Goal: Transaction & Acquisition: Purchase product/service

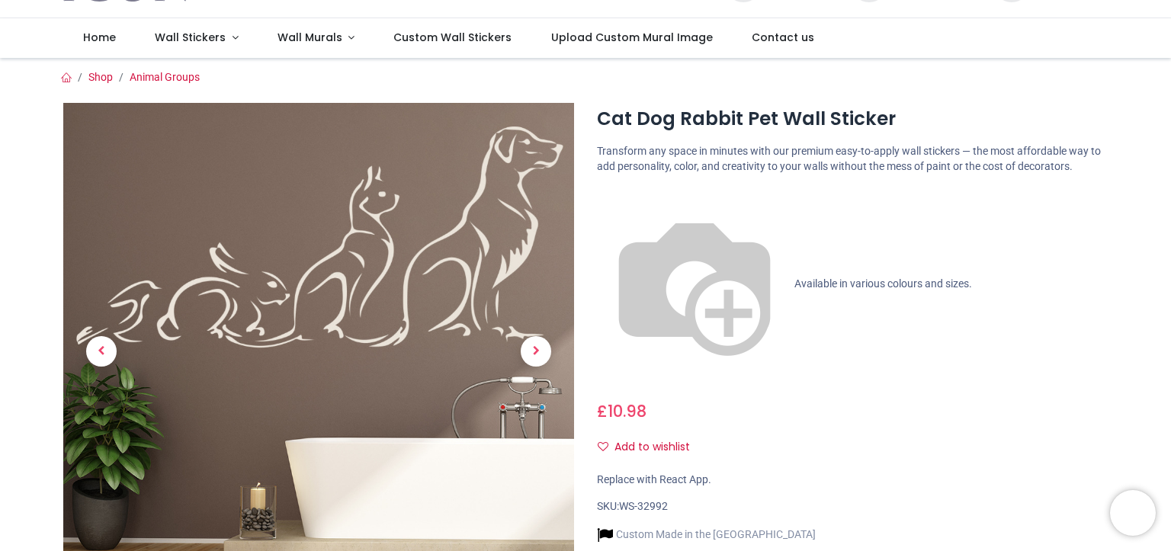
scroll to position [153, 0]
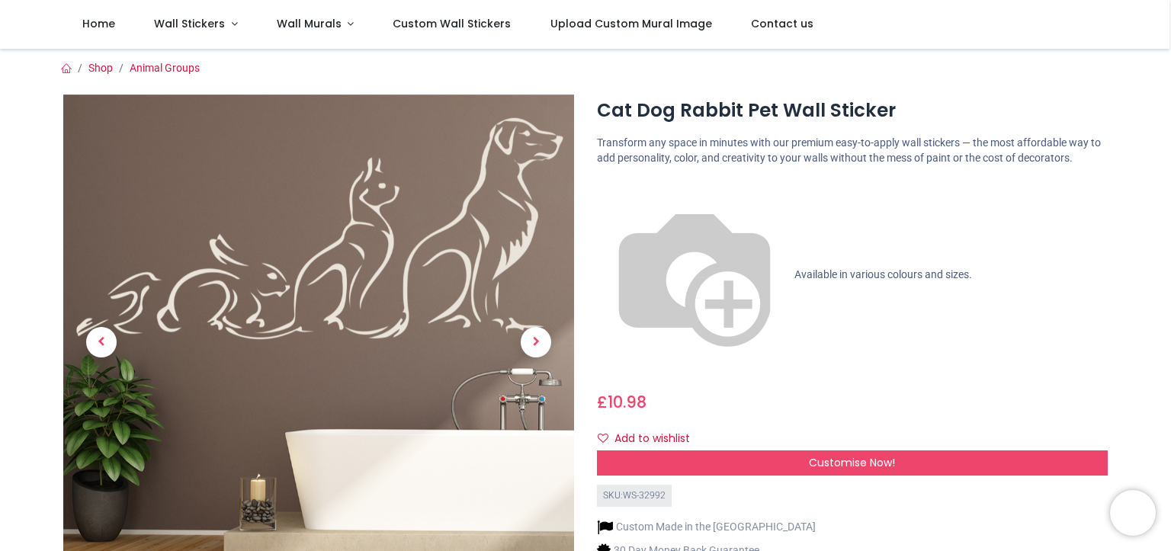
scroll to position [76, 0]
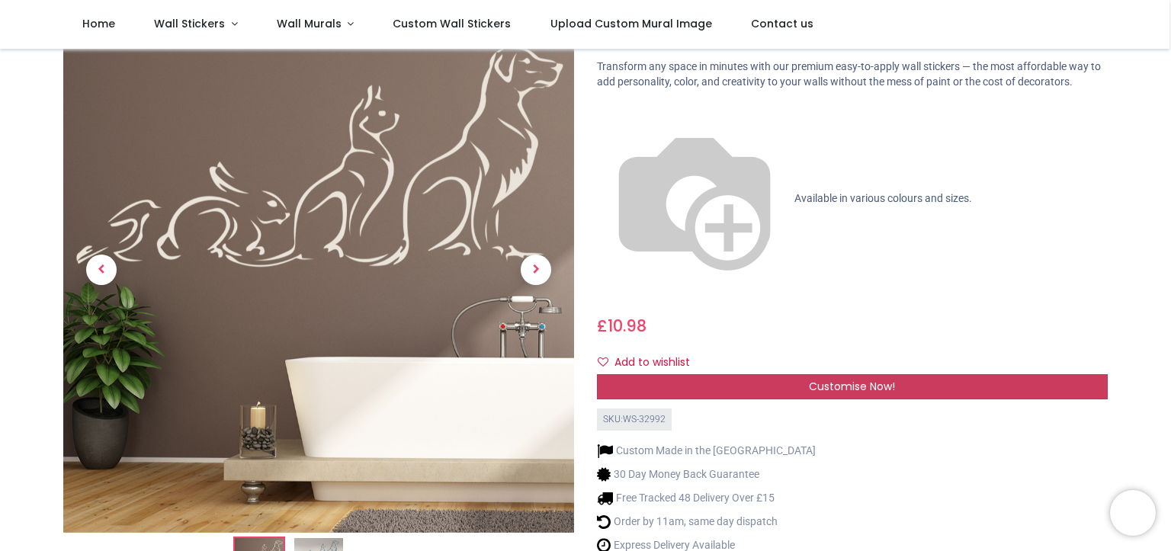
click at [858, 379] on span "Customise Now!" at bounding box center [852, 386] width 86 height 15
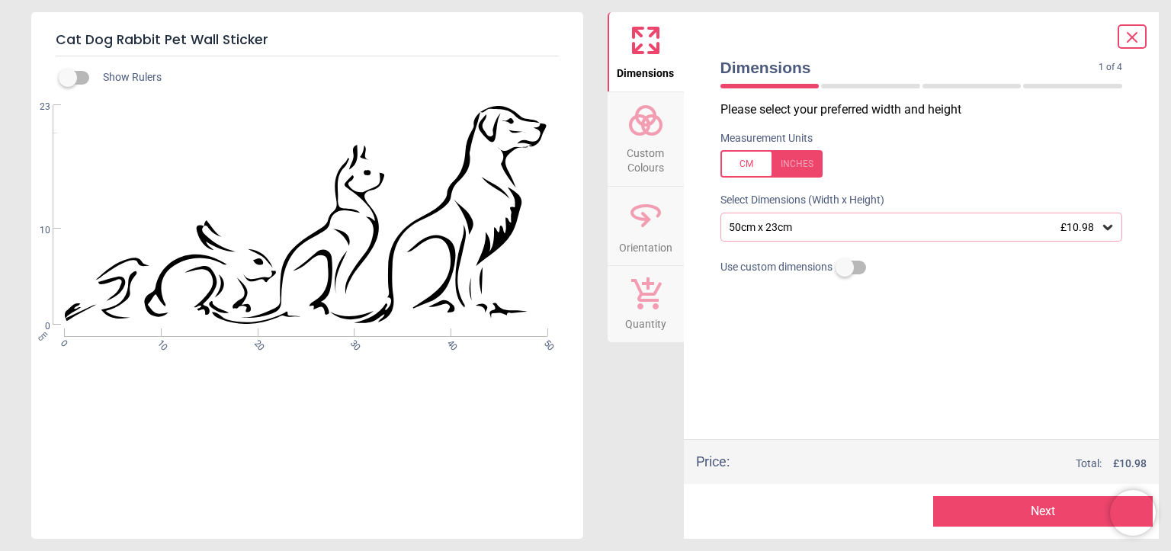
click at [1115, 230] on icon at bounding box center [1108, 227] width 15 height 15
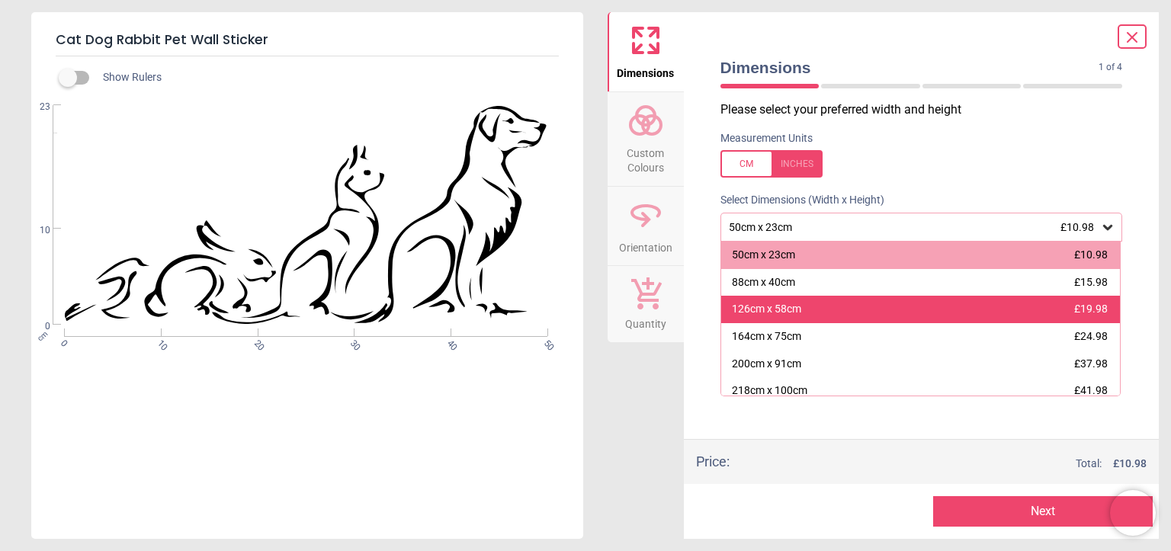
click at [1002, 318] on div "126cm x 58cm £19.98" at bounding box center [921, 309] width 400 height 27
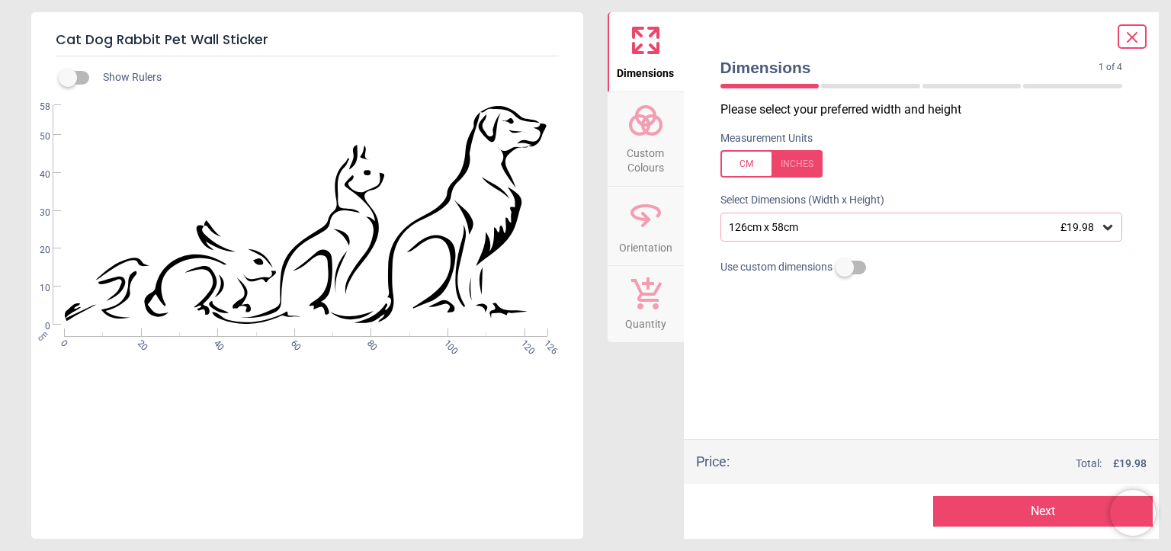
click at [654, 144] on span "Custom Colours" at bounding box center [645, 157] width 73 height 37
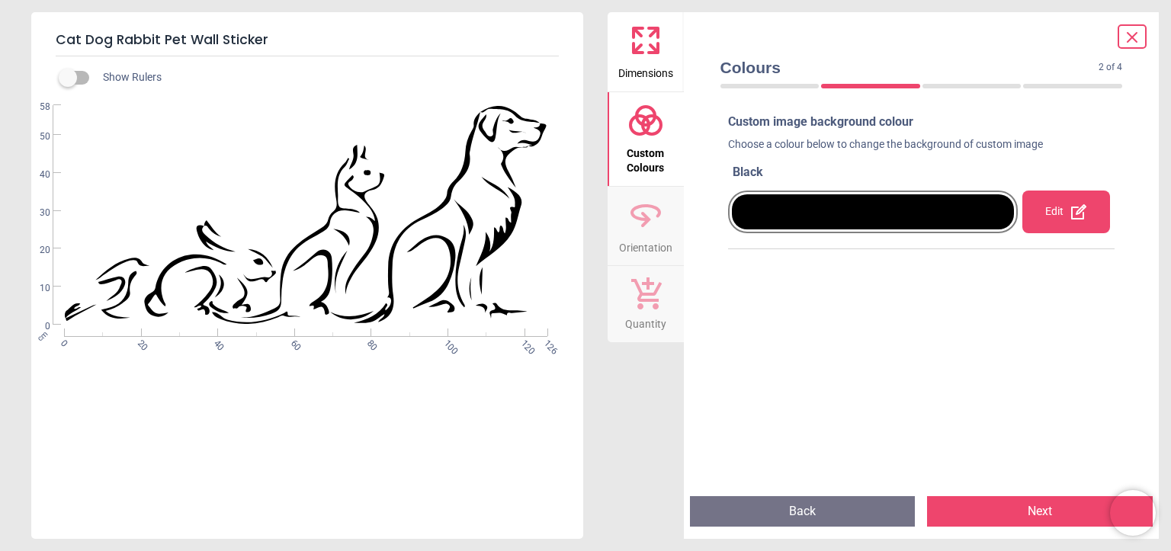
click at [1029, 505] on button "Next" at bounding box center [1040, 511] width 226 height 31
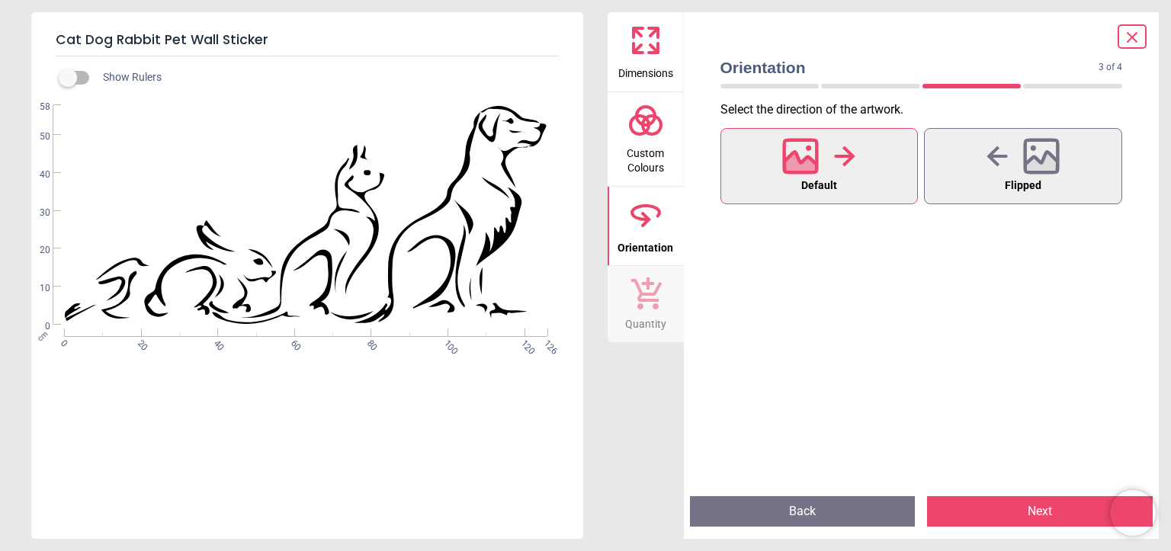
click at [655, 142] on span "Custom Colours" at bounding box center [645, 157] width 73 height 37
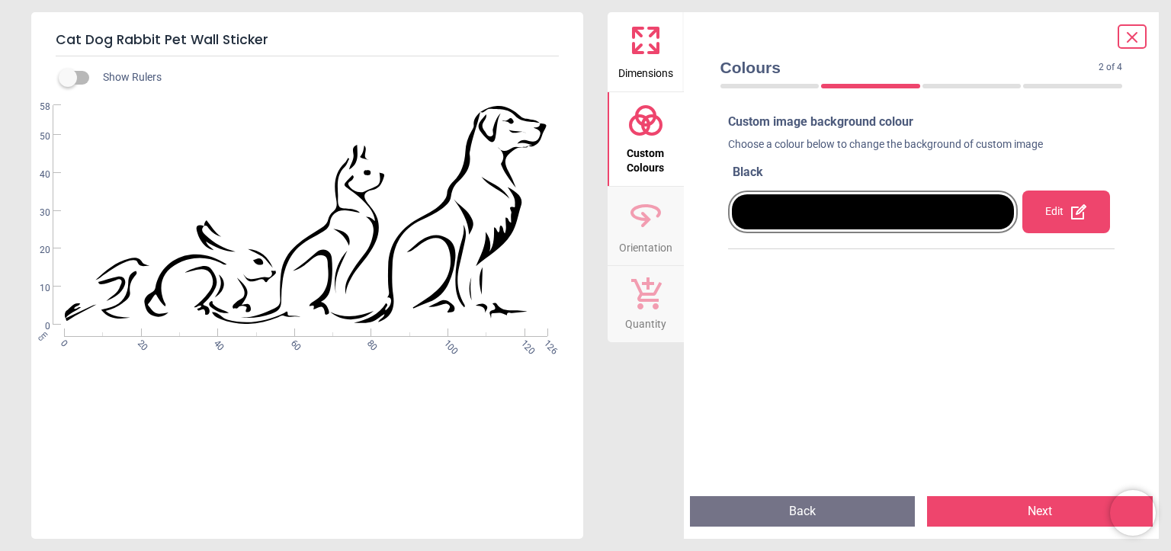
click at [643, 59] on span "Dimensions" at bounding box center [646, 70] width 55 height 23
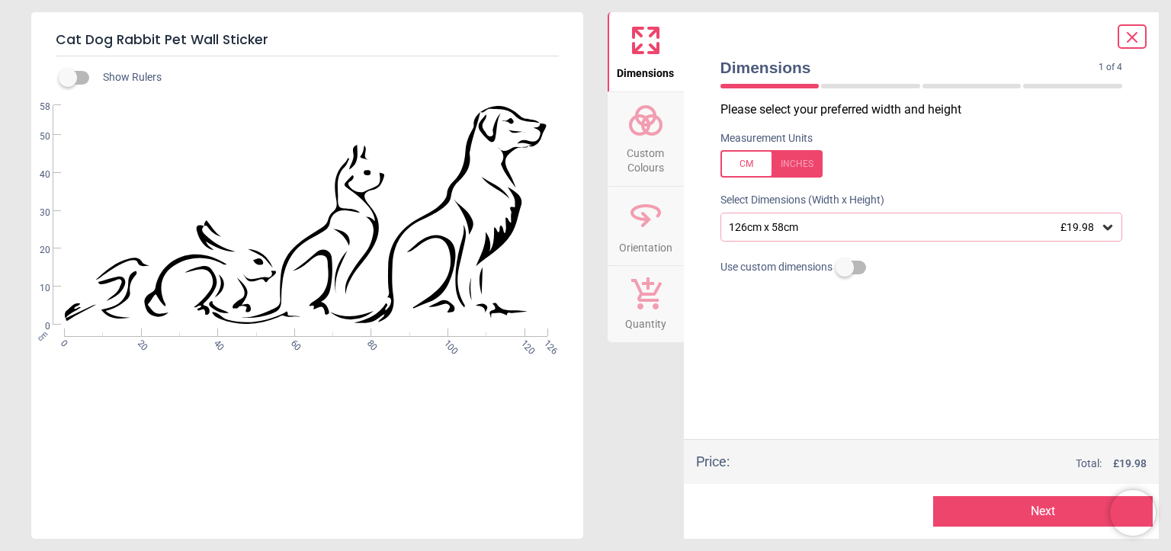
click at [793, 226] on div "126cm x 58cm £19.98" at bounding box center [915, 227] width 374 height 13
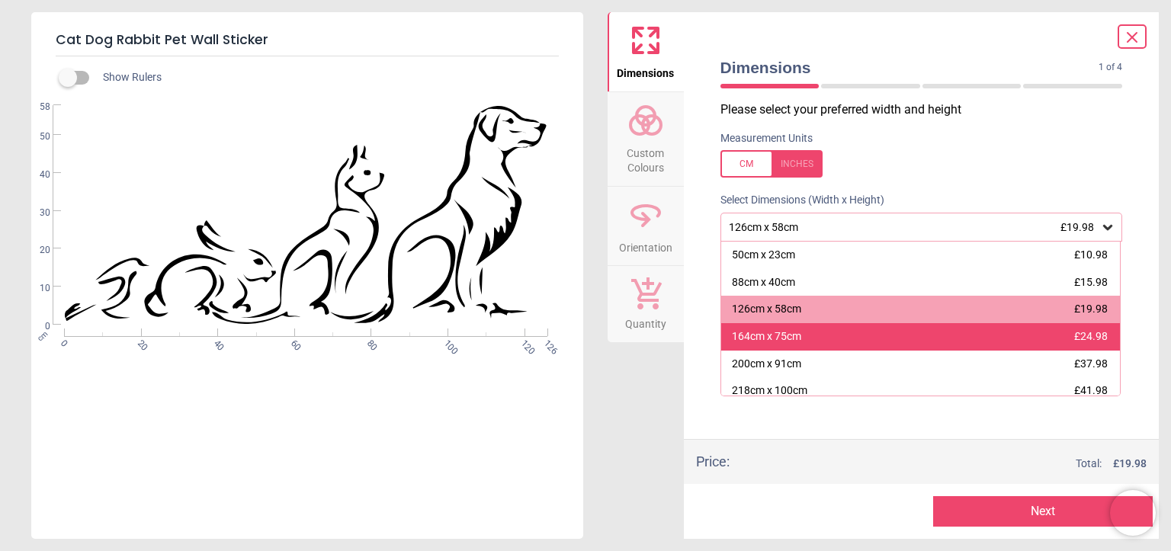
click at [797, 340] on div "164cm x 75cm" at bounding box center [766, 336] width 69 height 15
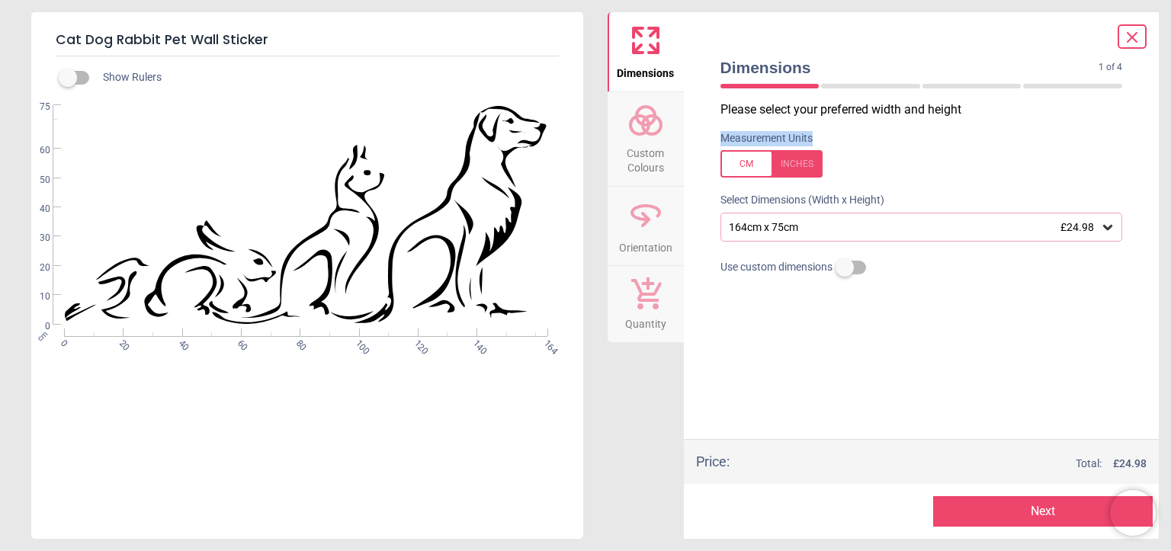
drag, startPoint x: 1168, startPoint y: 111, endPoint x: 1168, endPoint y: 191, distance: 80.1
click at [1168, 190] on div "Cat Dog Rabbit Pet Wall Sticker Show Rulers WS-32992 Created with Snap null cm …" at bounding box center [585, 275] width 1171 height 551
click at [1028, 513] on button "Next" at bounding box center [1043, 511] width 220 height 31
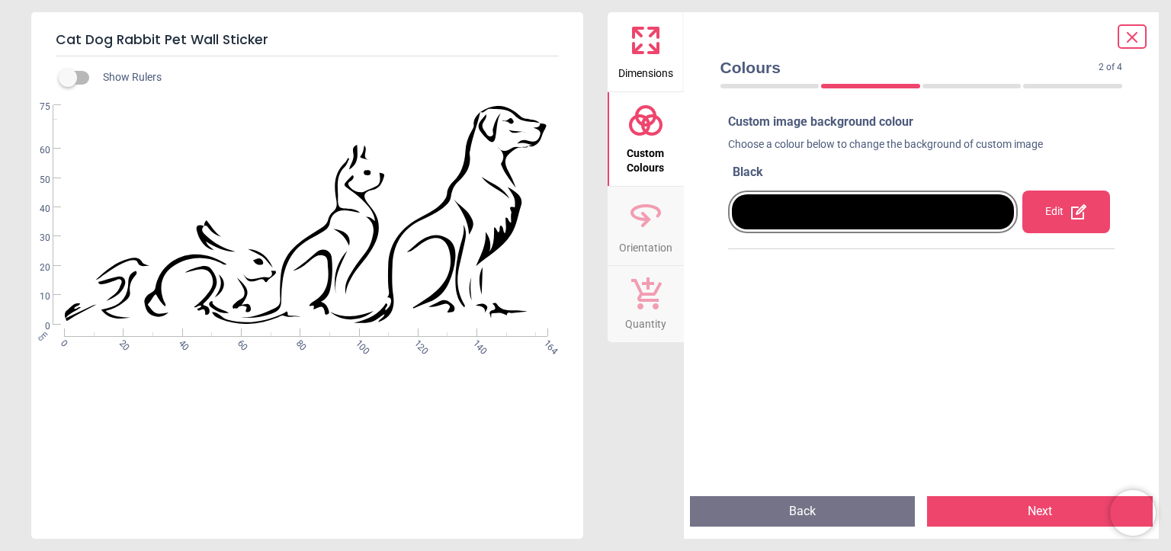
click at [1063, 515] on button "Next" at bounding box center [1040, 511] width 226 height 31
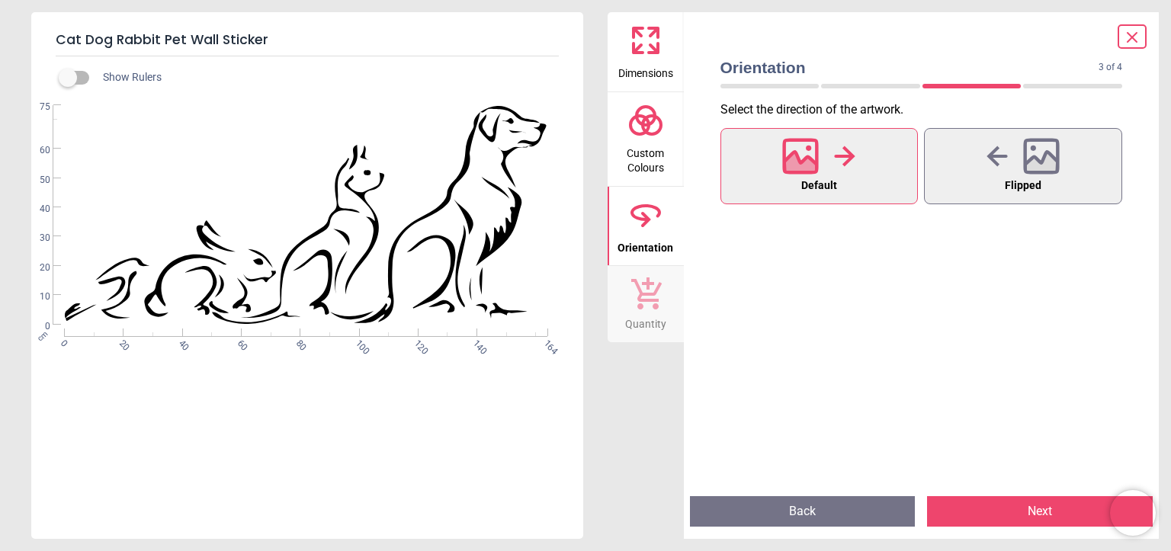
click at [1063, 515] on button "Next" at bounding box center [1040, 511] width 226 height 31
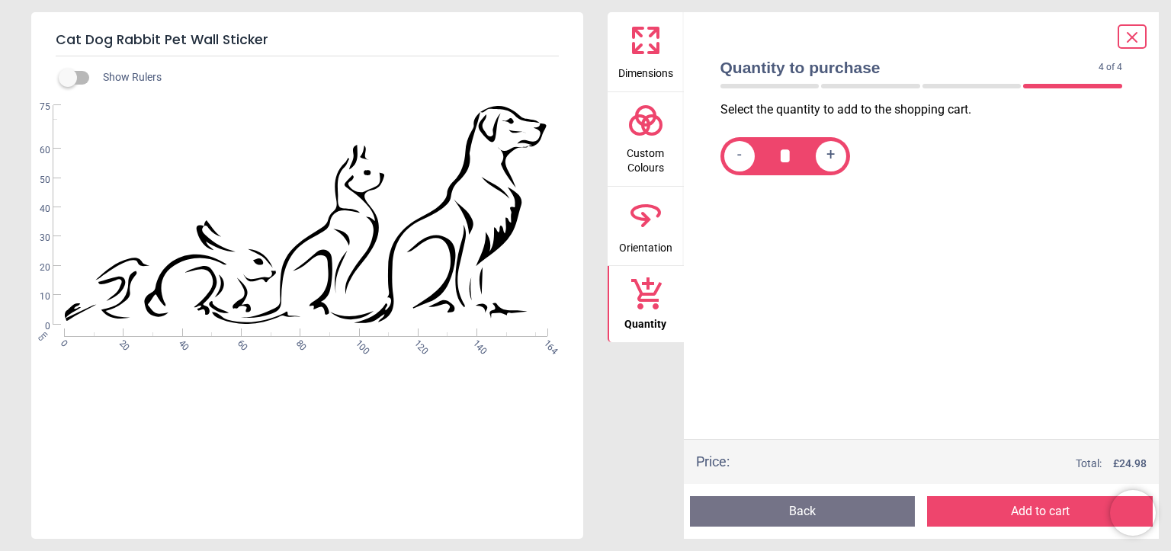
click at [833, 149] on span "+" at bounding box center [831, 155] width 8 height 19
type input "*"
click at [1022, 515] on button "Add to cart" at bounding box center [1040, 511] width 226 height 31
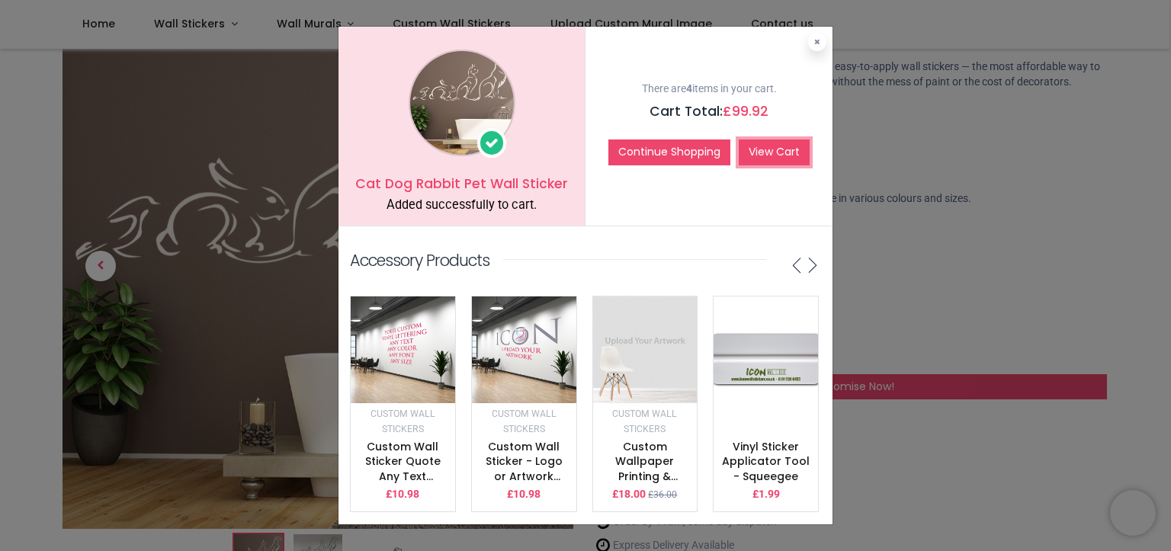
click at [772, 153] on link "View Cart" at bounding box center [774, 153] width 71 height 26
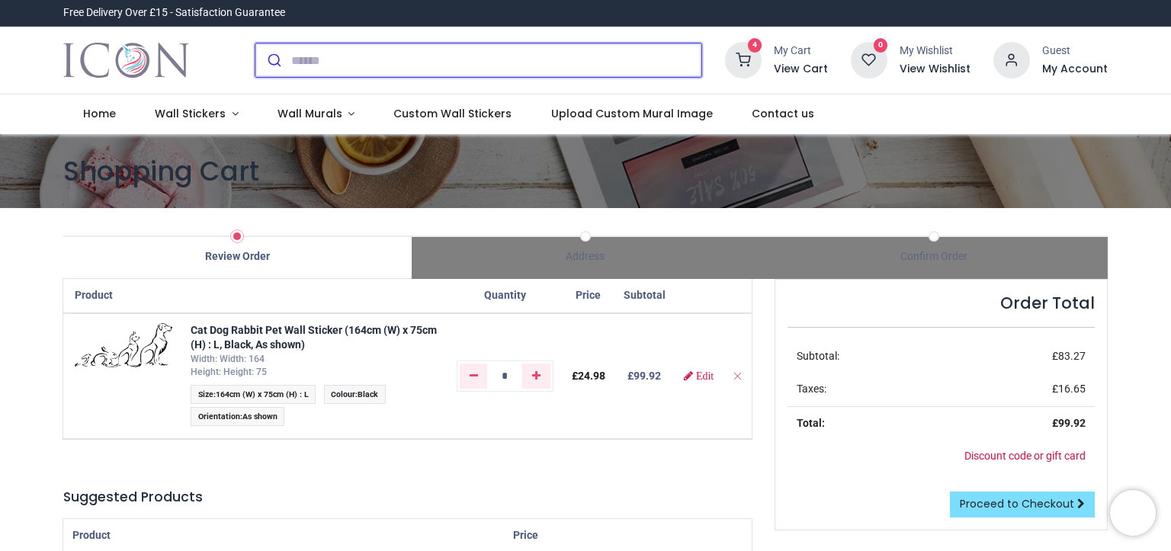
click at [333, 49] on input "search" at bounding box center [496, 60] width 410 height 34
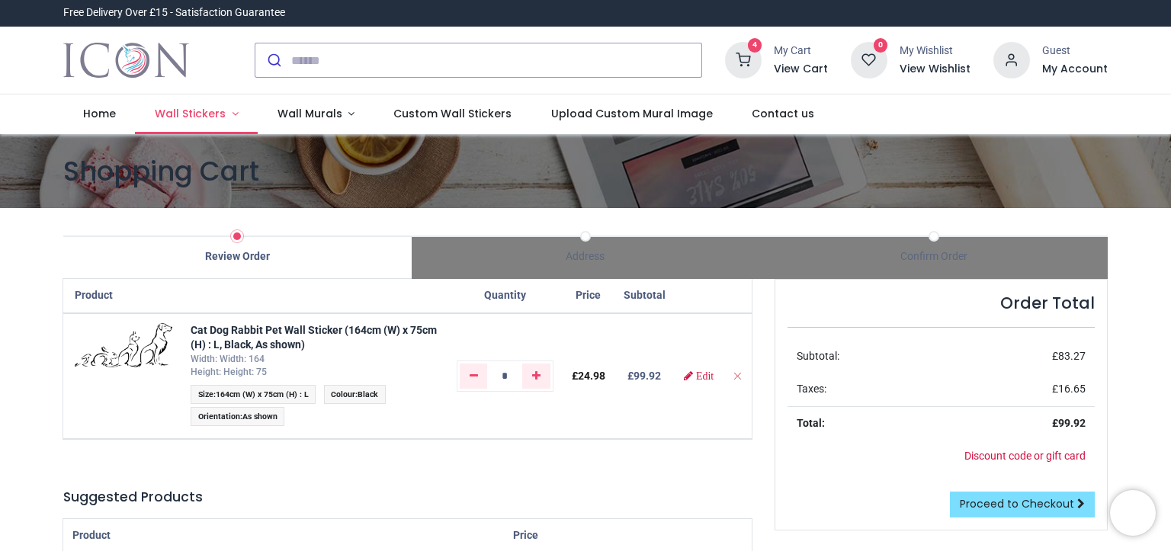
click at [238, 116] on link "Wall Stickers" at bounding box center [196, 115] width 123 height 40
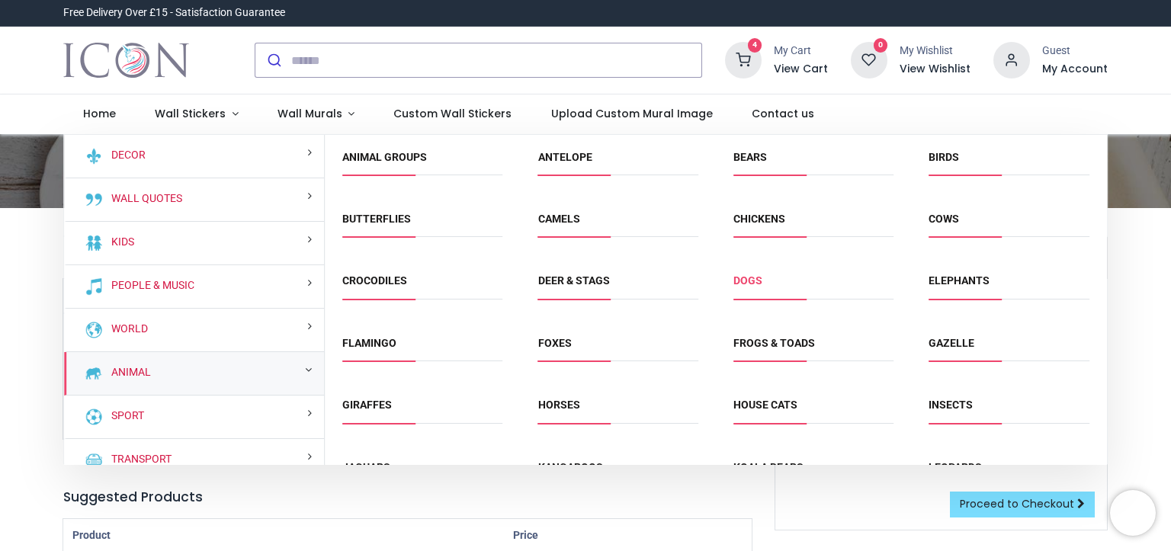
click at [759, 286] on link "Dogs" at bounding box center [748, 281] width 29 height 12
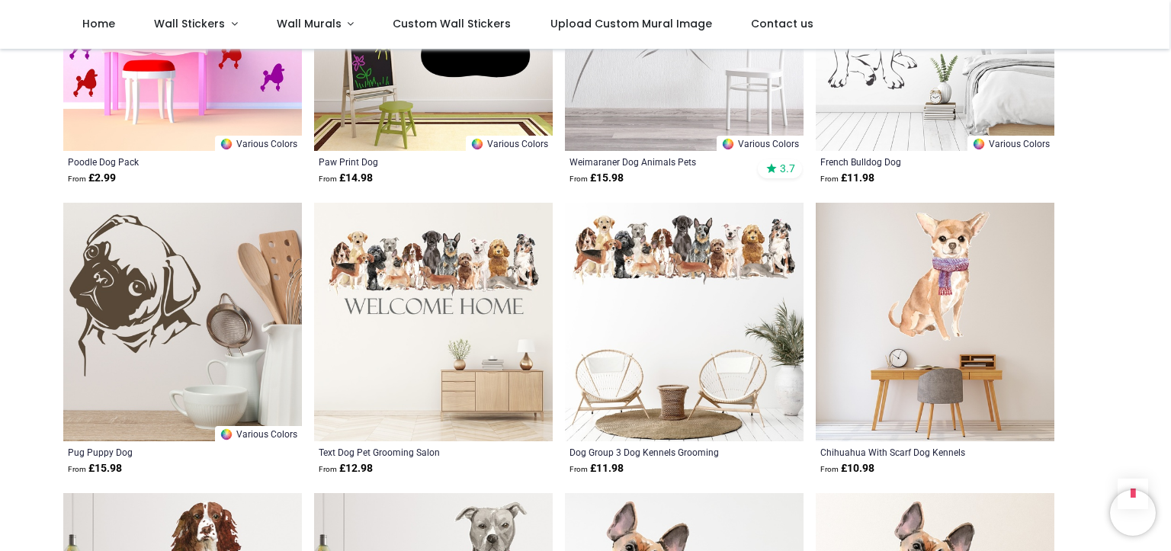
scroll to position [1830, 0]
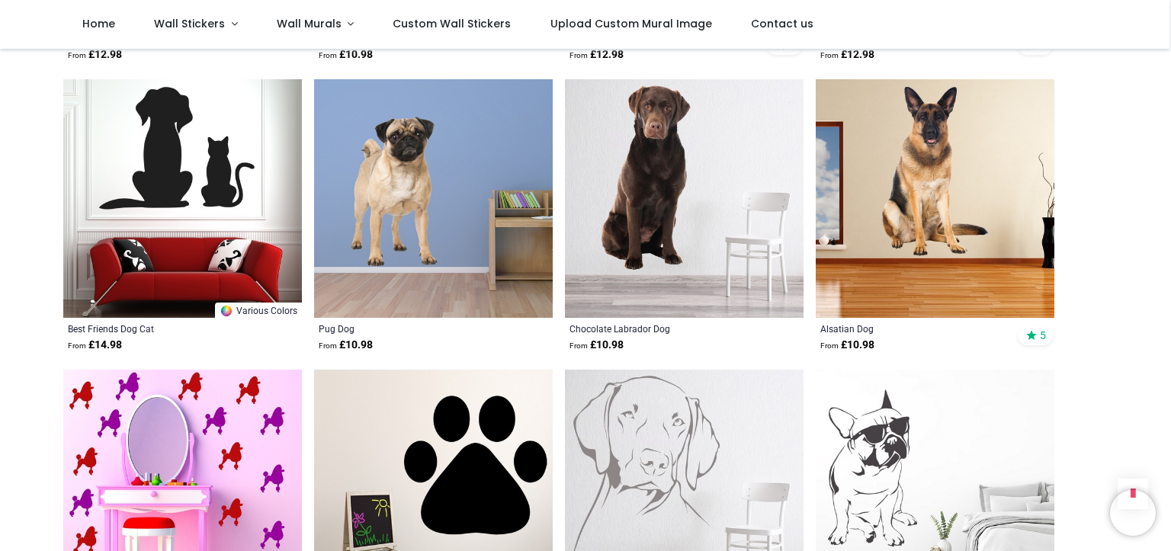
scroll to position [1297, 0]
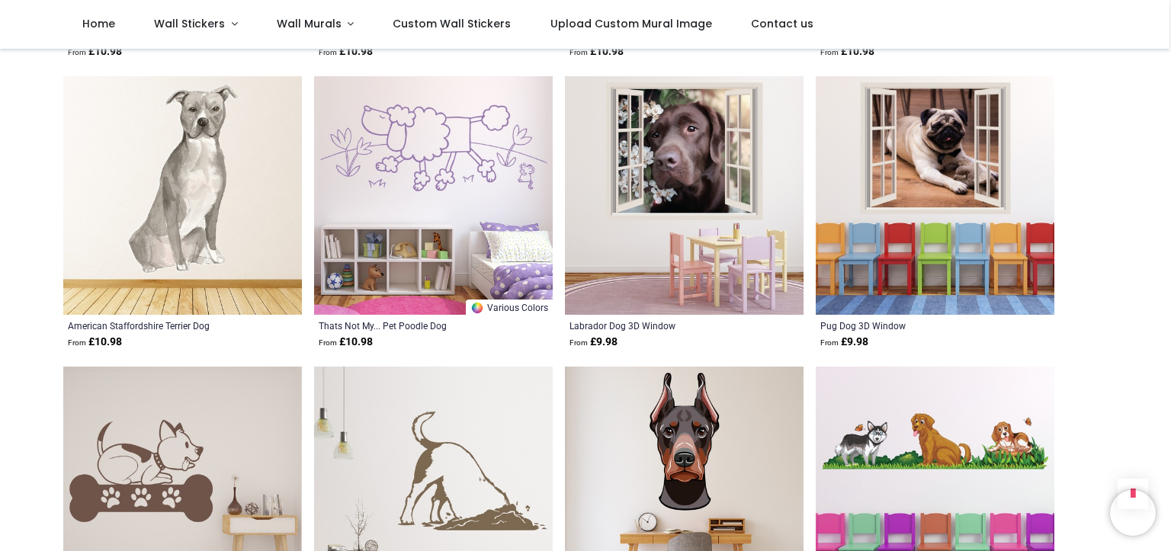
scroll to position [6025, 0]
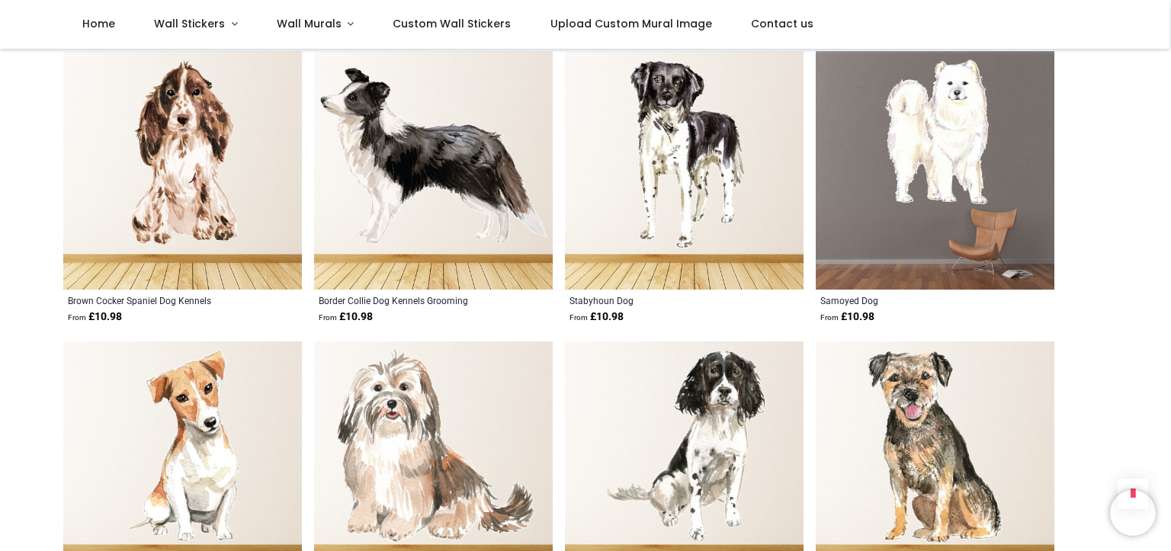
scroll to position [8084, 0]
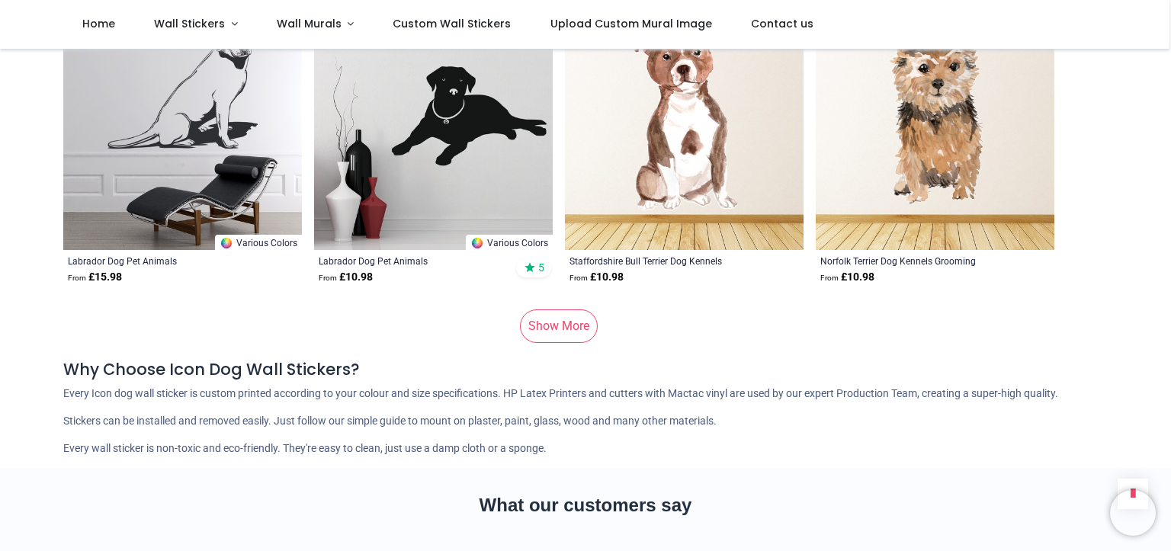
scroll to position [10372, 0]
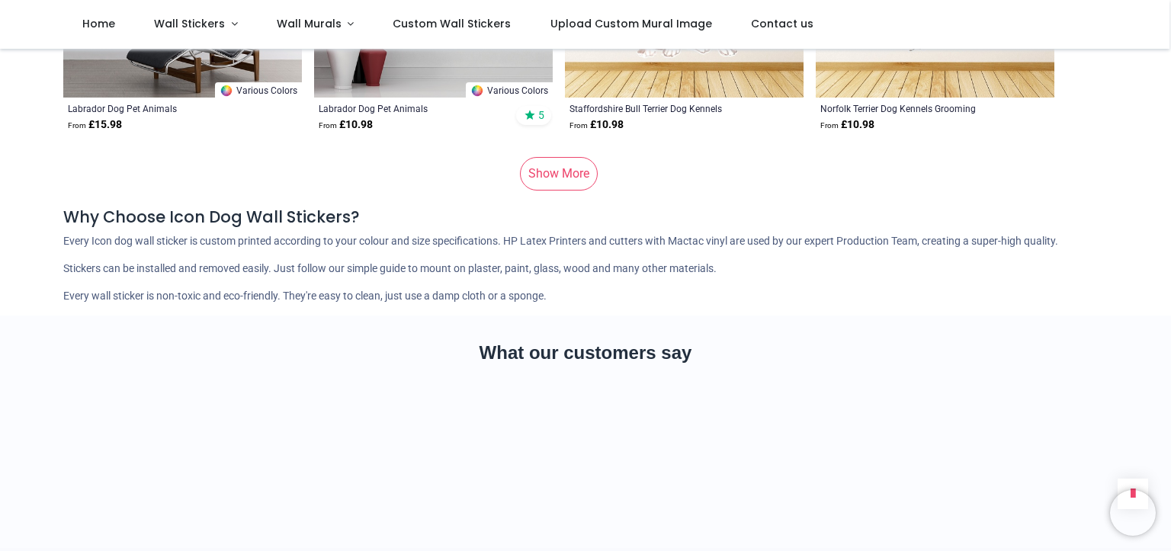
click at [567, 191] on link "Show More" at bounding box center [559, 174] width 78 height 34
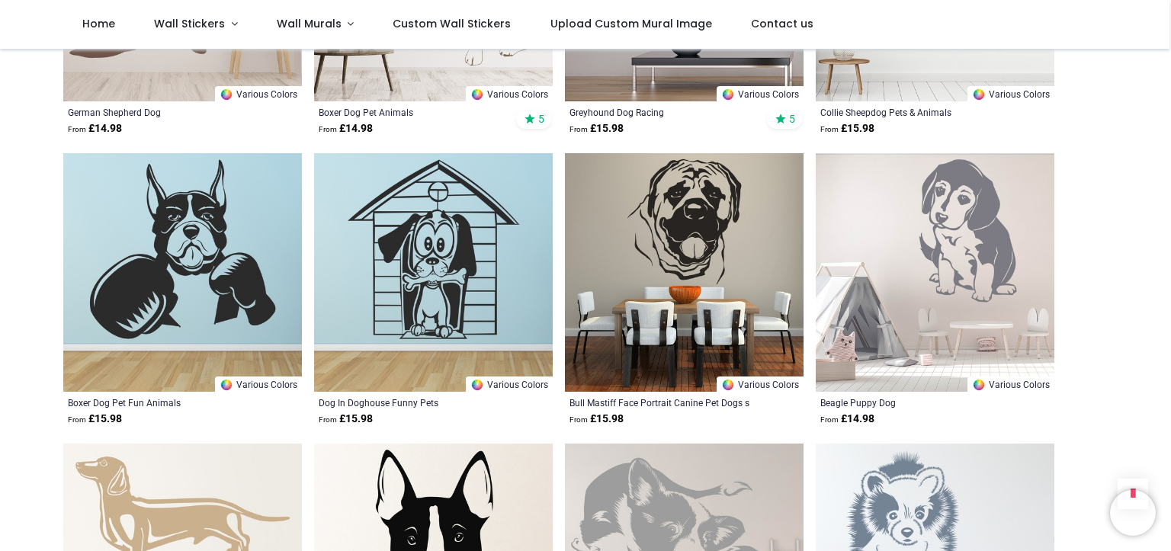
scroll to position [12203, 0]
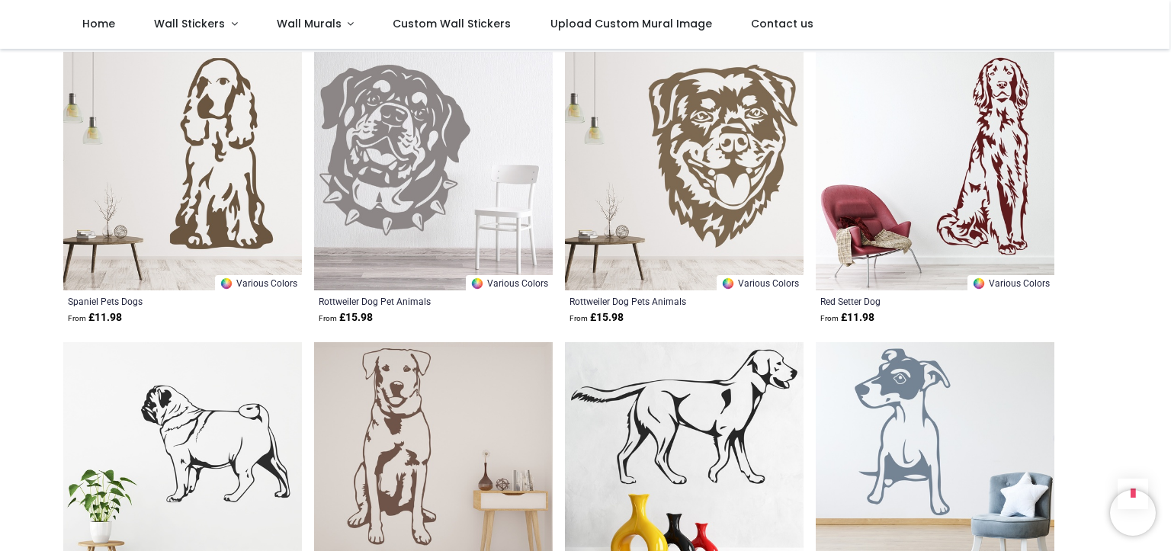
scroll to position [14033, 0]
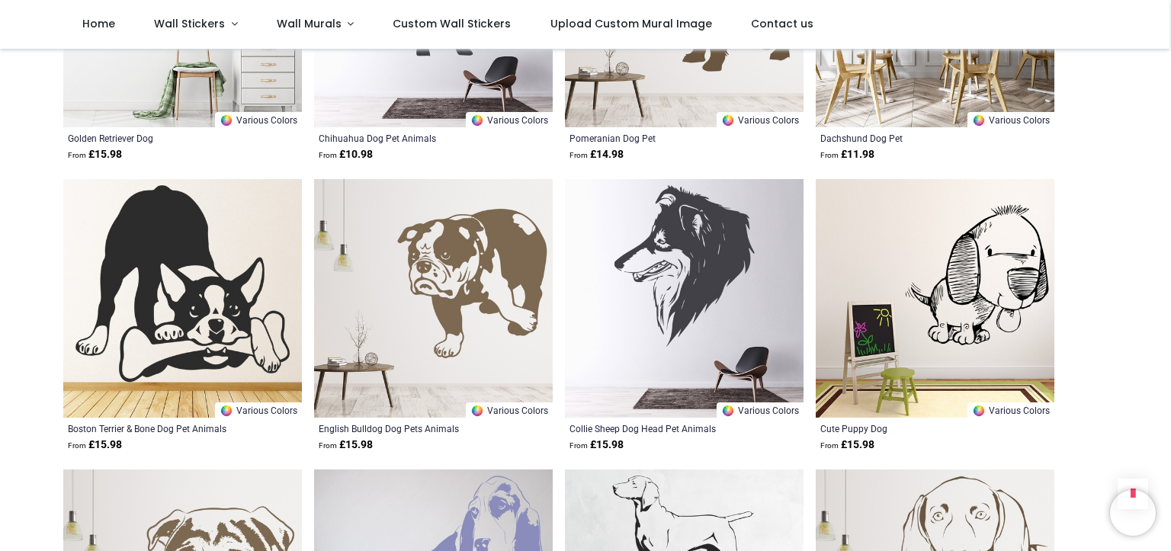
scroll to position [16168, 0]
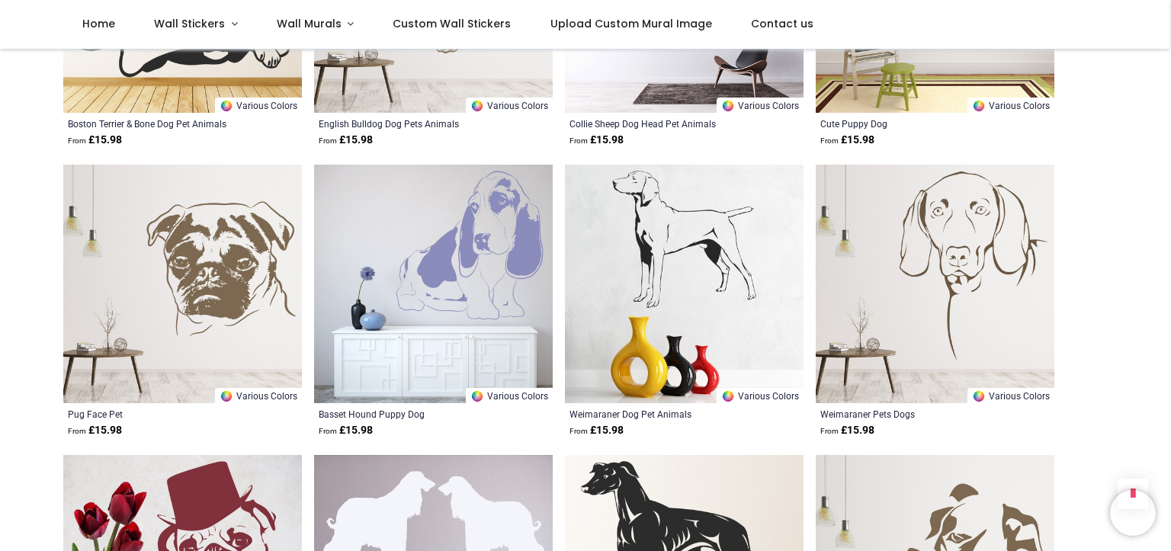
scroll to position [16550, 0]
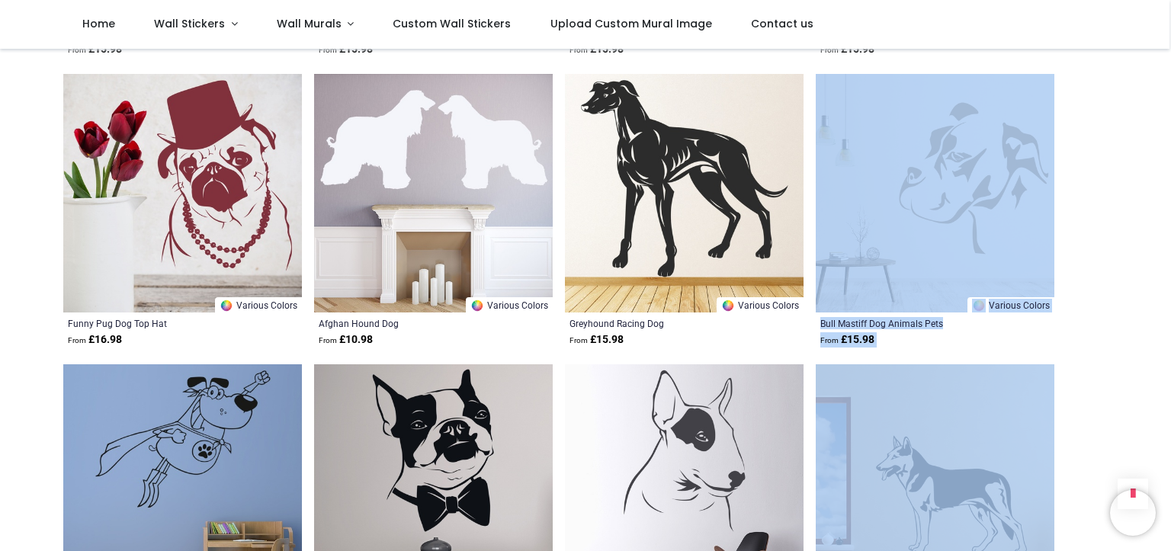
drag, startPoint x: 1168, startPoint y: 471, endPoint x: 1168, endPoint y: 72, distance: 398.9
click at [220, 28] on span "Wall Stickers" at bounding box center [189, 23] width 71 height 15
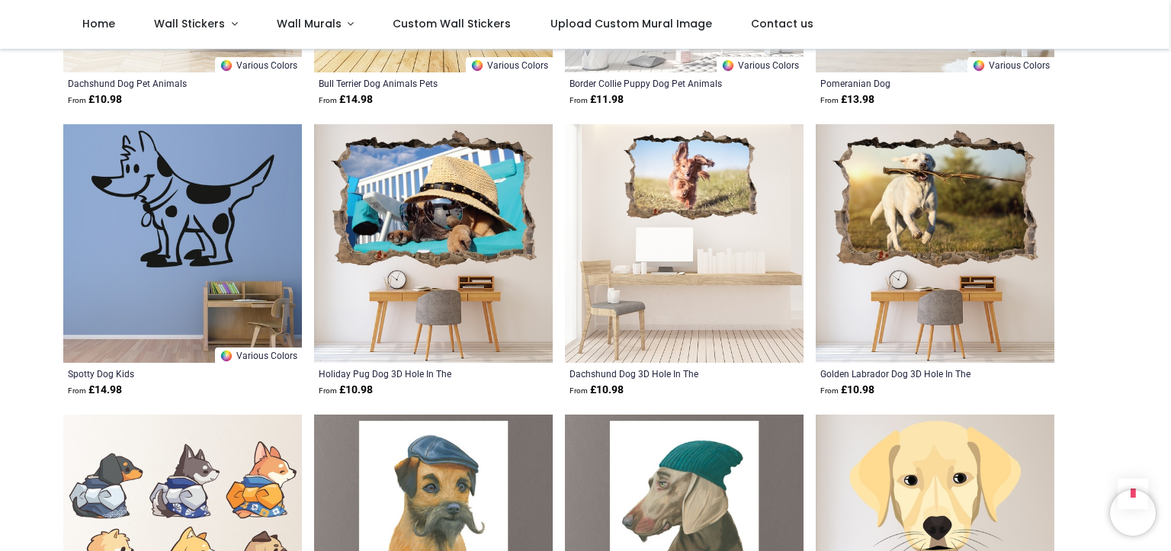
scroll to position [11974, 0]
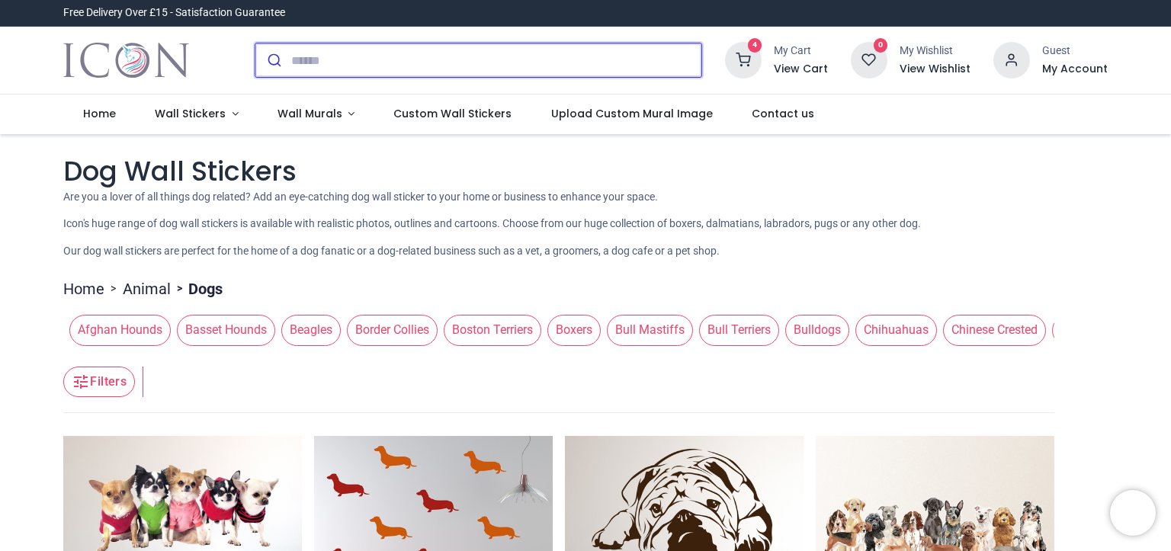
click at [394, 65] on input "search" at bounding box center [496, 60] width 410 height 34
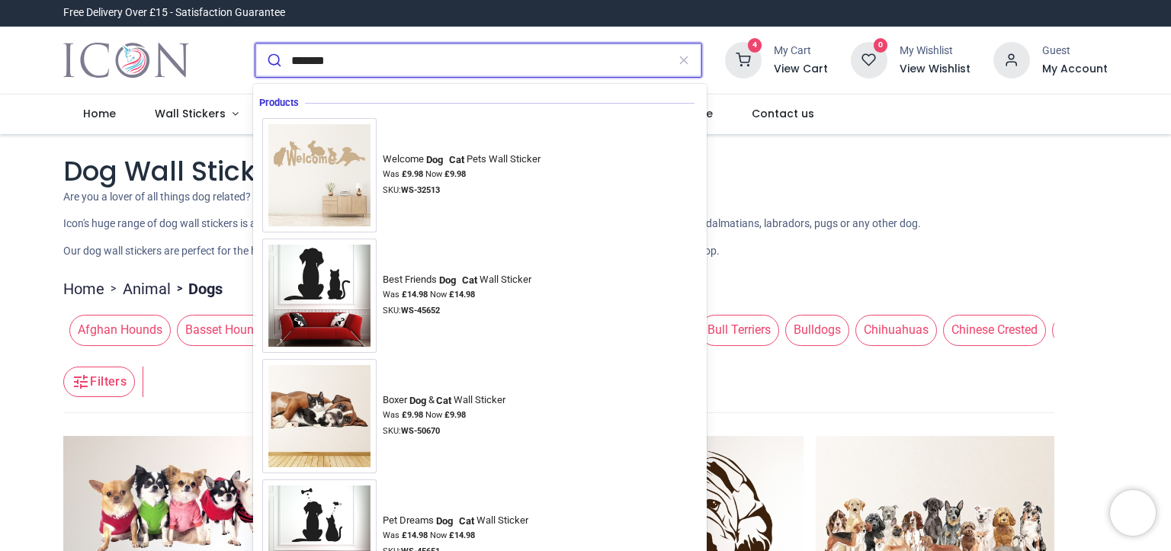
type input "*******"
click at [255, 43] on button "submit" at bounding box center [273, 60] width 36 height 34
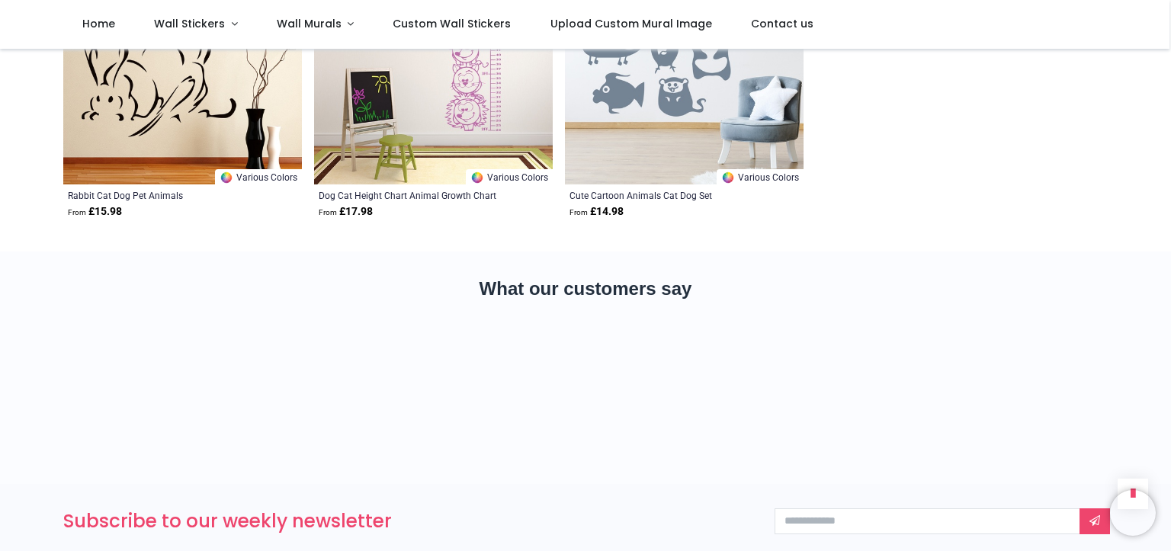
scroll to position [1220, 0]
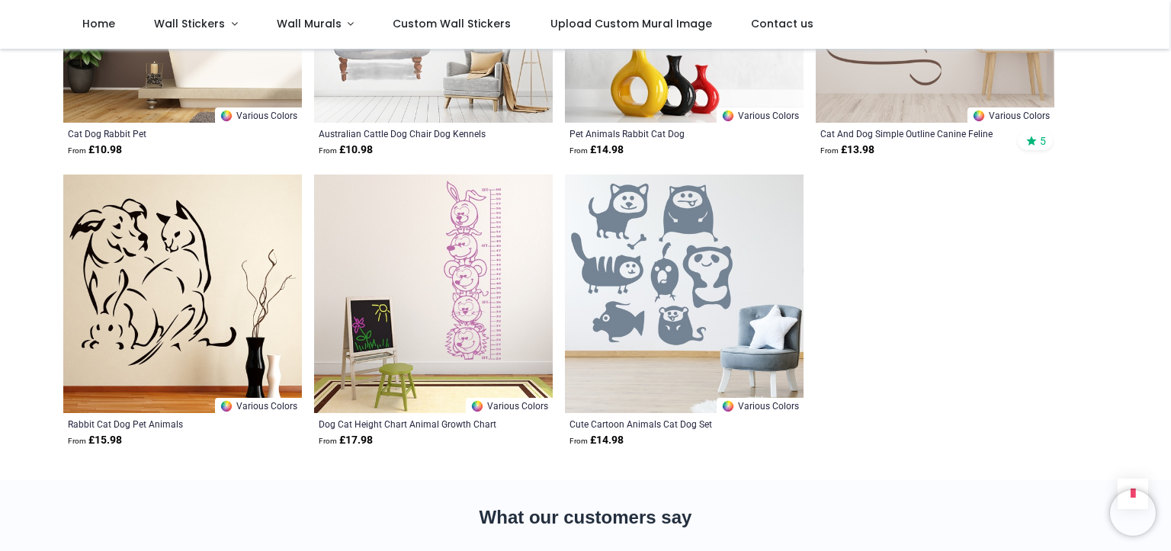
click at [172, 281] on img at bounding box center [182, 294] width 239 height 239
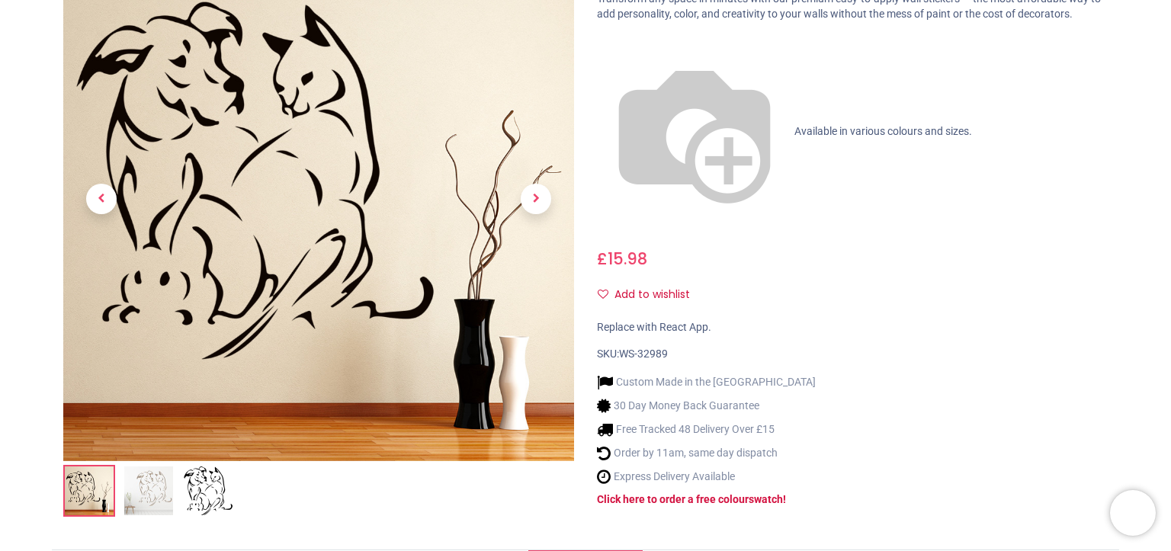
scroll to position [458, 0]
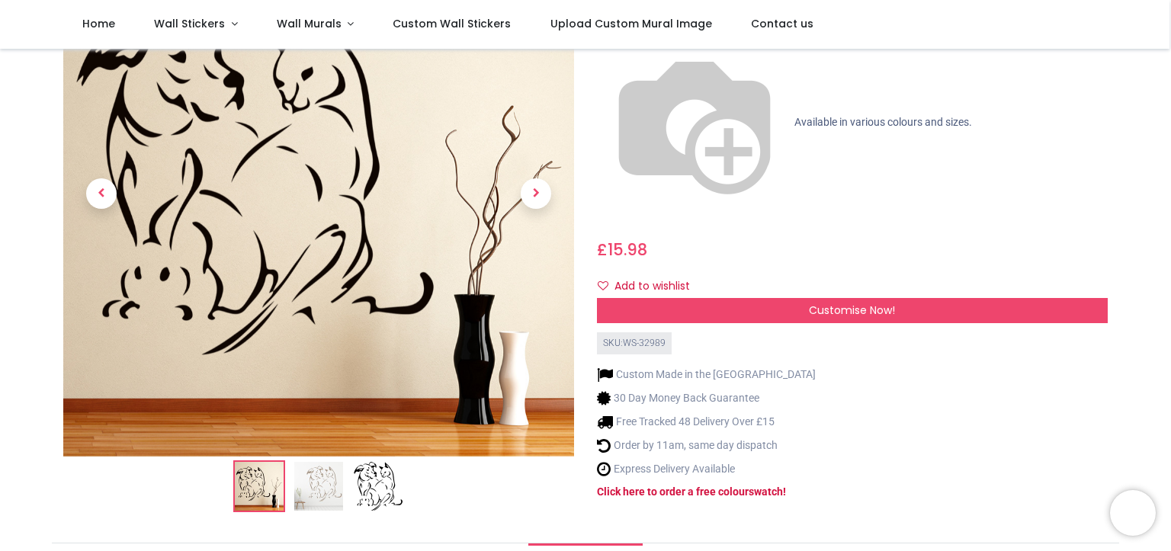
scroll to position [76, 0]
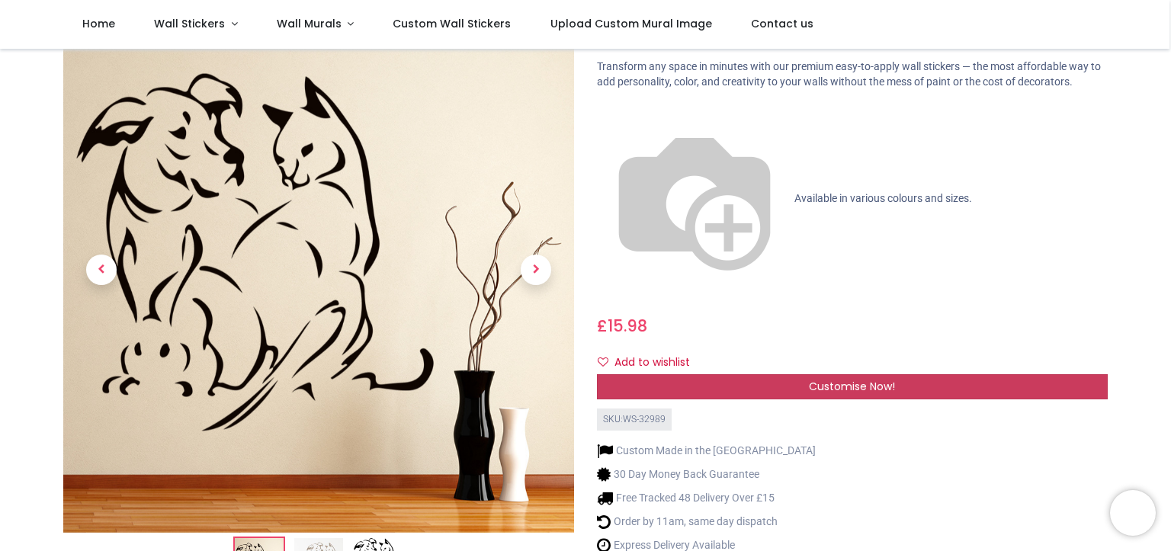
click at [879, 379] on span "Customise Now!" at bounding box center [852, 386] width 86 height 15
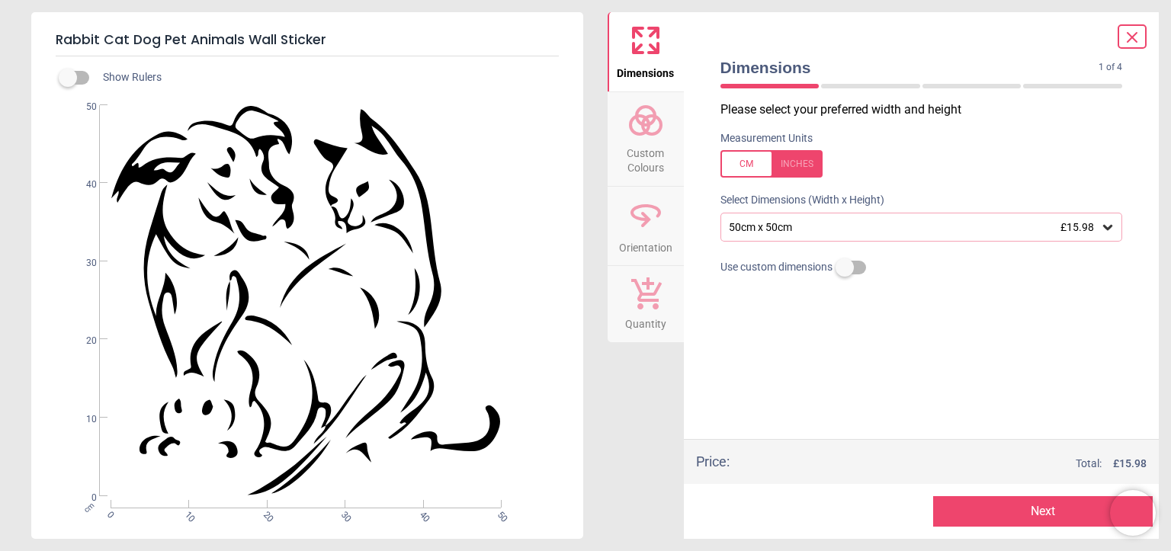
click at [930, 222] on div "50cm x 50cm £15.98" at bounding box center [915, 227] width 374 height 13
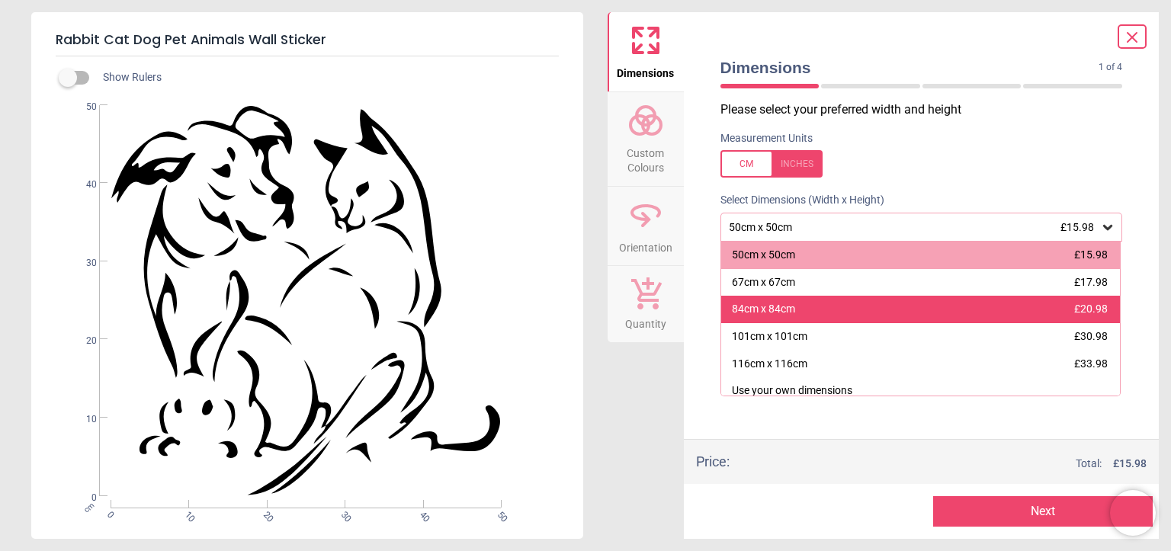
click at [917, 317] on div "84cm x 84cm £20.98" at bounding box center [921, 309] width 400 height 27
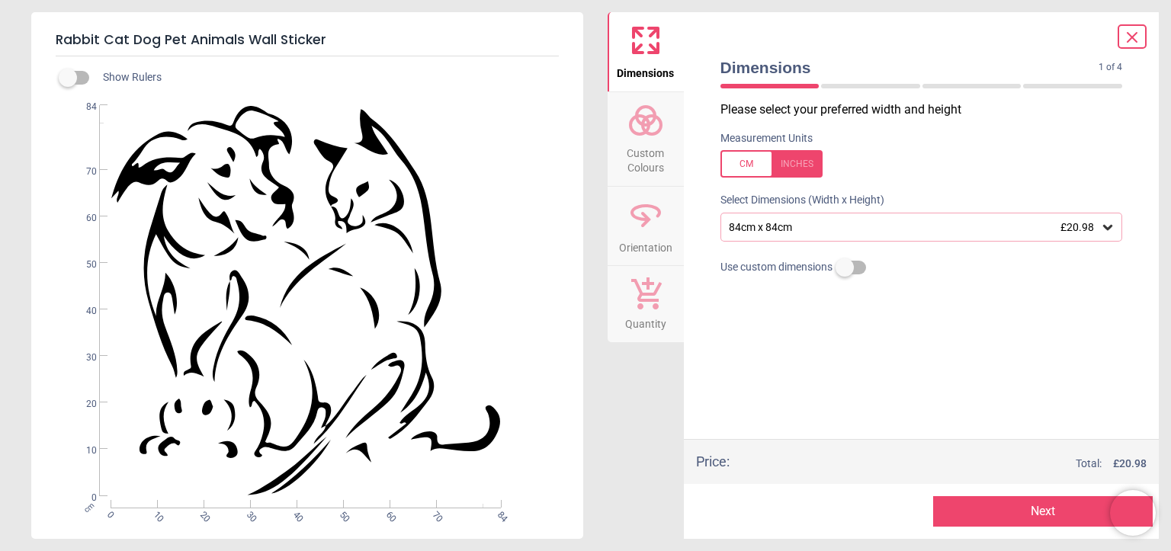
click at [650, 142] on span "Custom Colours" at bounding box center [645, 157] width 73 height 37
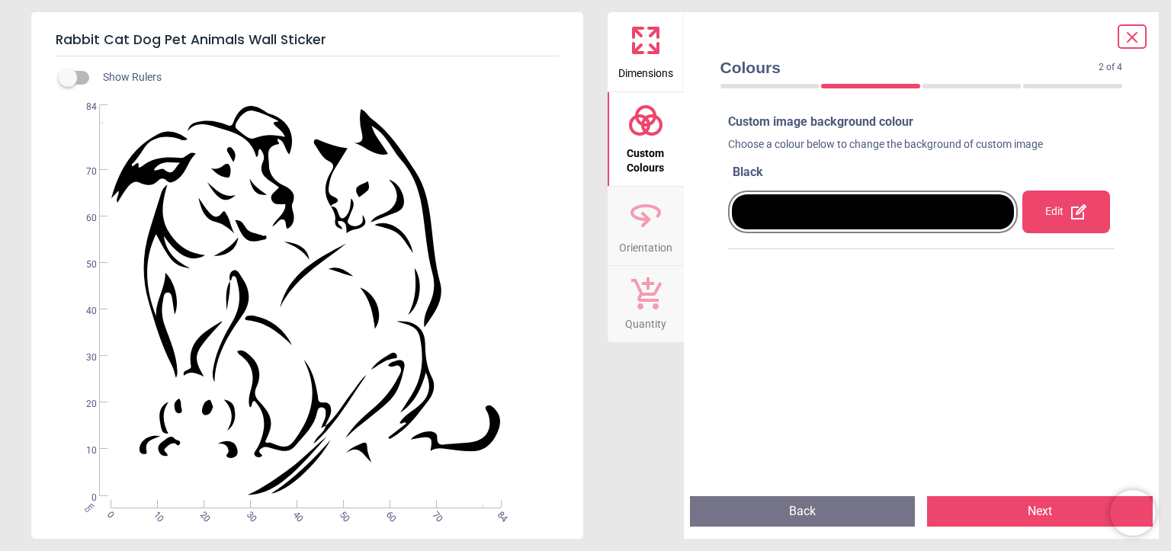
click at [650, 229] on icon at bounding box center [646, 215] width 37 height 37
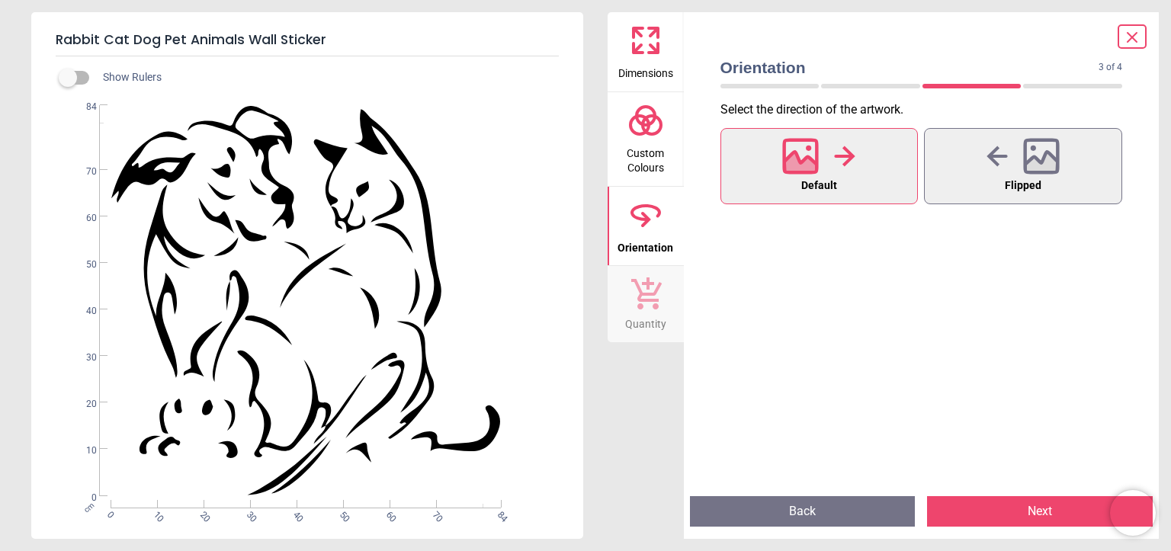
click at [650, 275] on button "Quantity" at bounding box center [646, 304] width 76 height 76
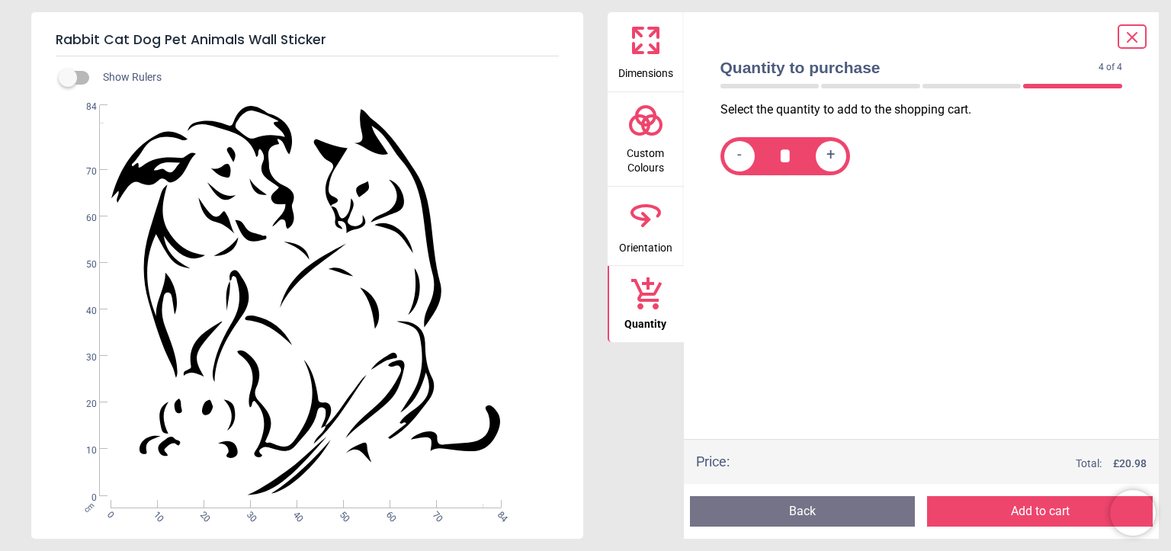
click at [835, 158] on span "+" at bounding box center [831, 155] width 8 height 19
type input "*"
click at [1002, 510] on button "Add to cart" at bounding box center [1040, 511] width 226 height 31
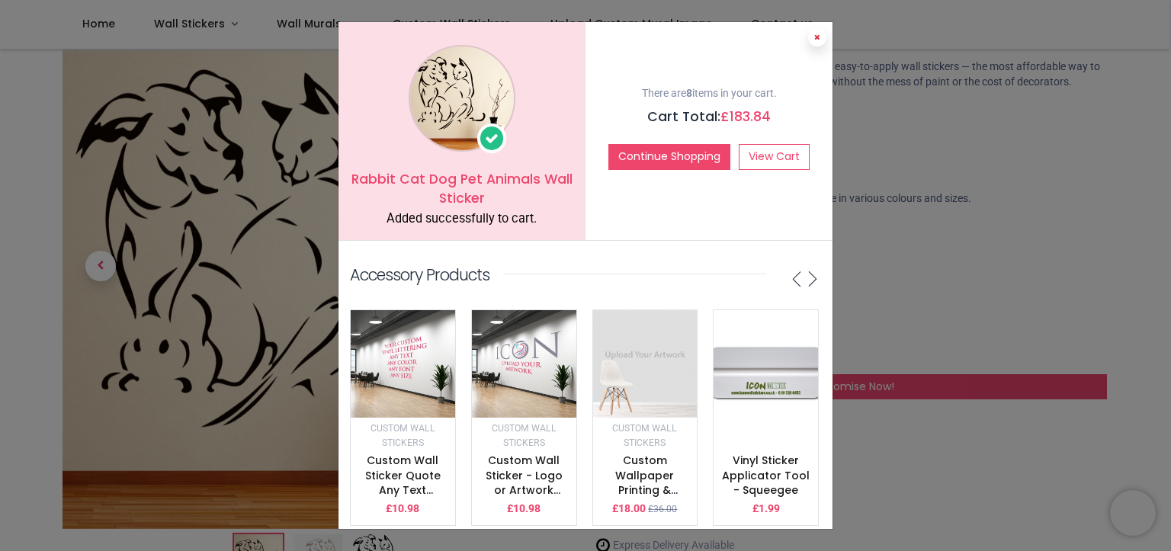
click at [815, 40] on icon at bounding box center [818, 38] width 6 height 8
